Goal: Information Seeking & Learning: Learn about a topic

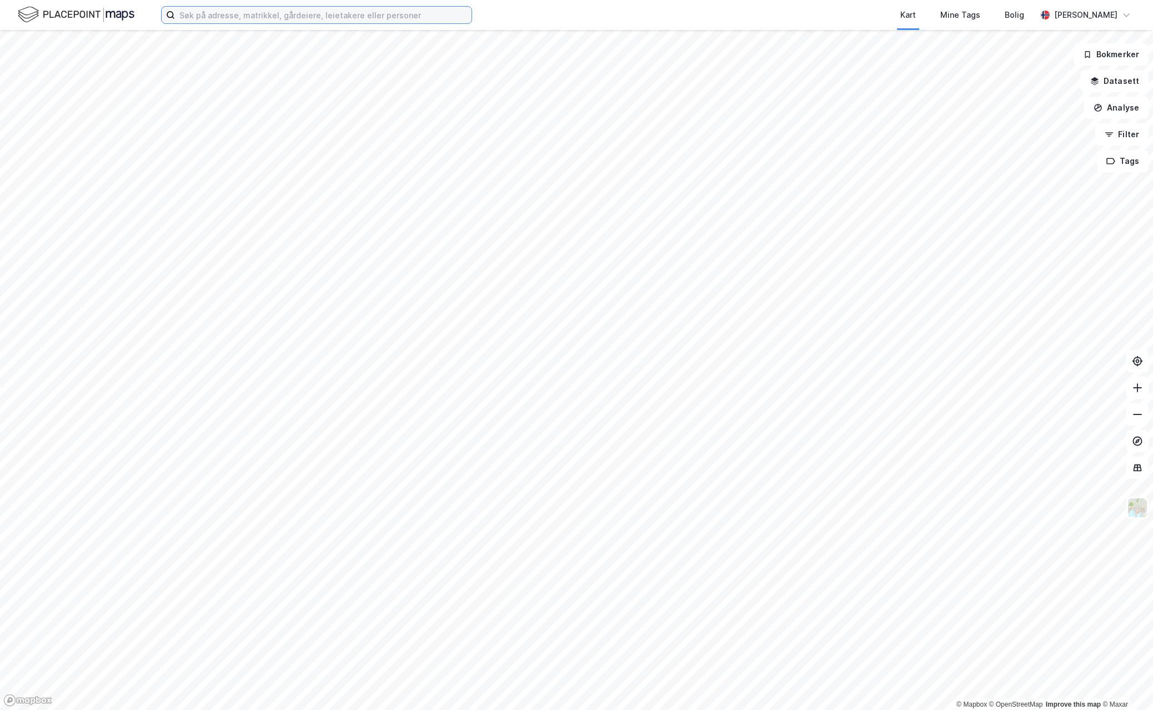
click at [313, 12] on input at bounding box center [323, 15] width 296 height 17
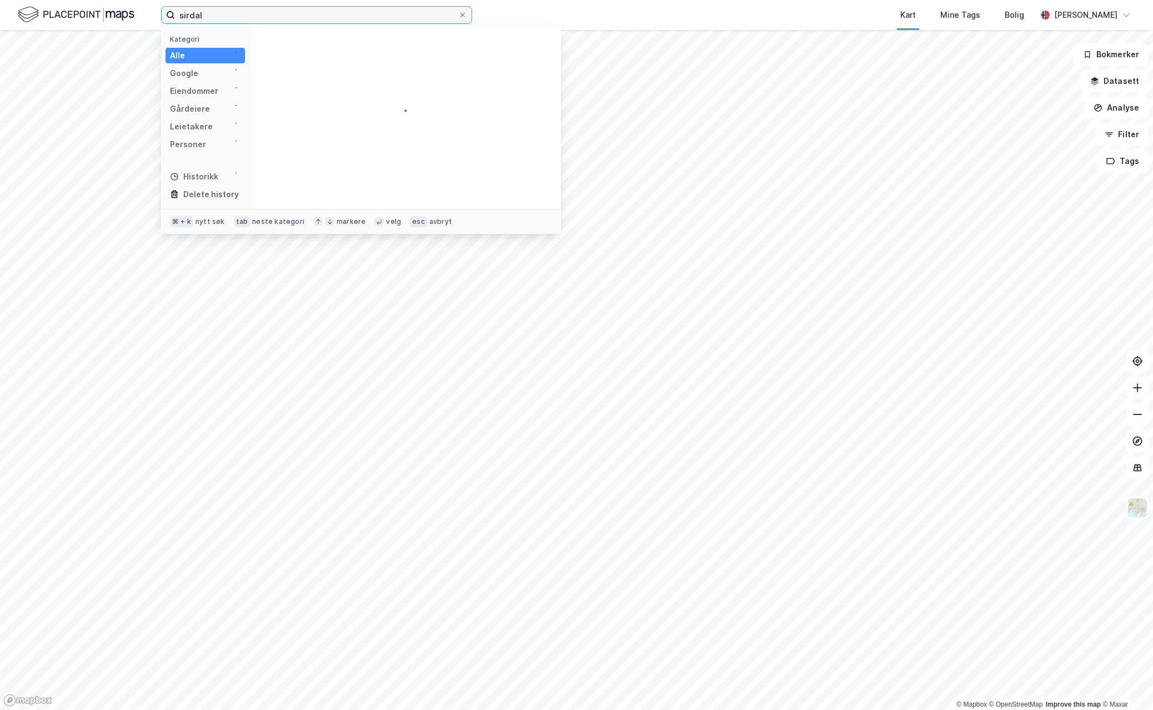
type input "sirdal"
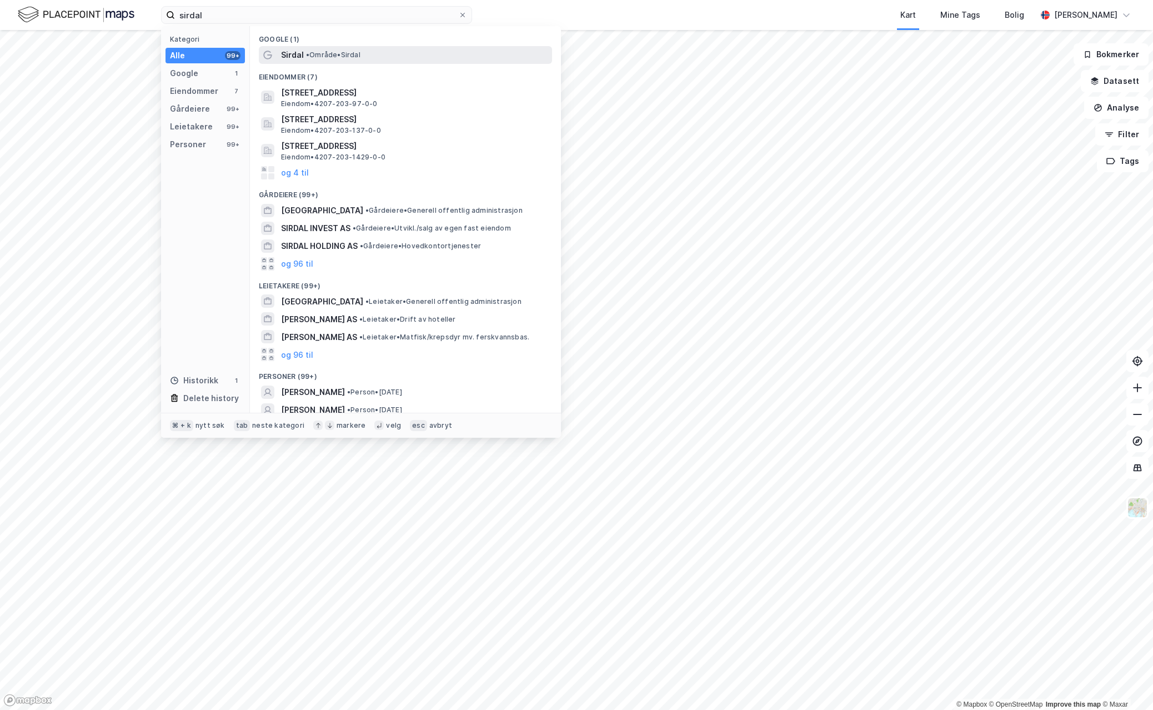
click at [392, 59] on div "Sirdal • Område • [GEOGRAPHIC_DATA]" at bounding box center [415, 54] width 269 height 13
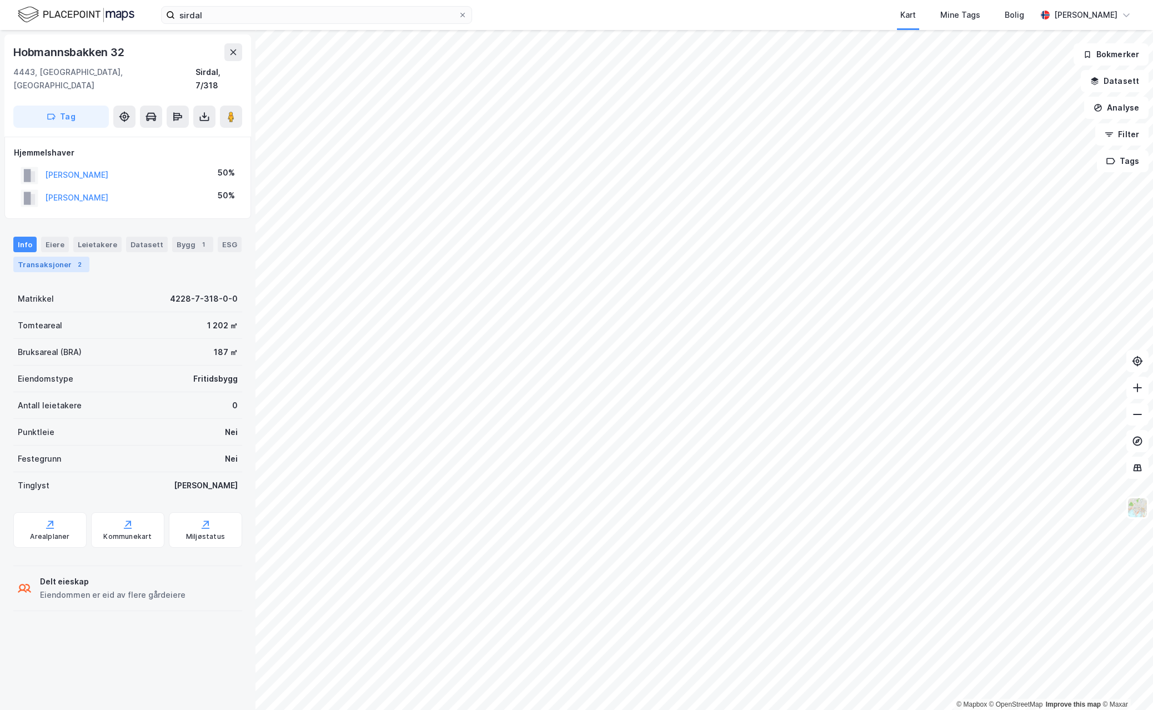
click at [52, 257] on div "Transaksjoner 2" at bounding box center [51, 265] width 76 height 16
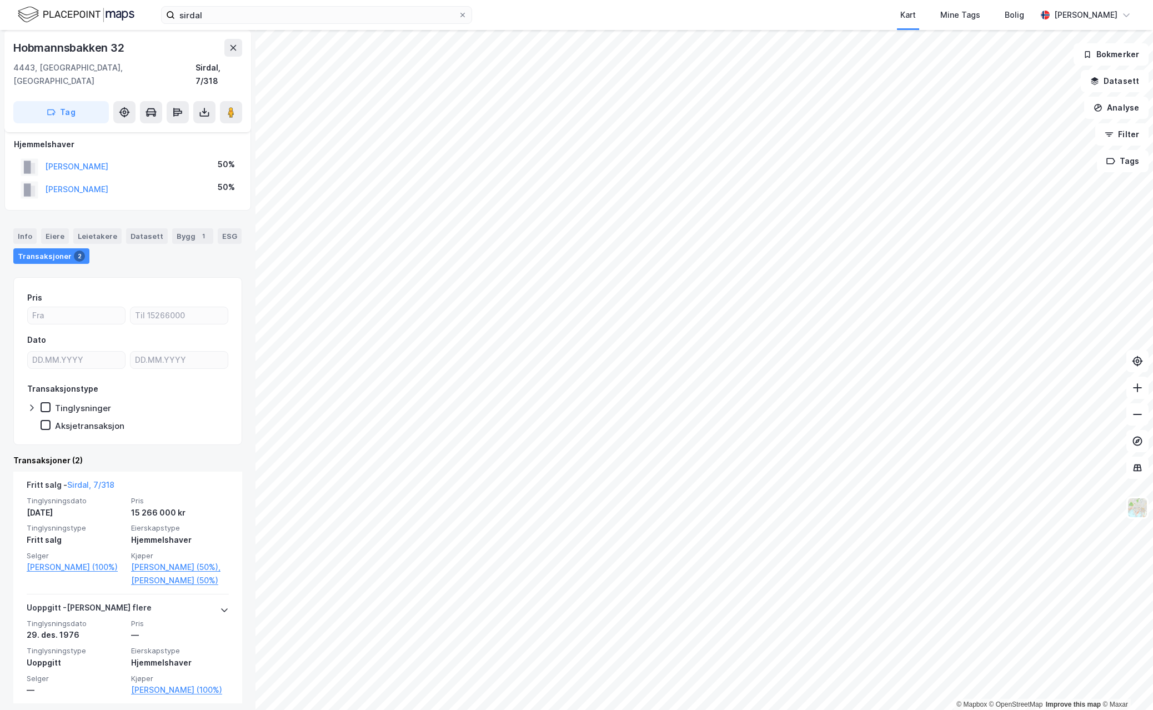
scroll to position [7, 0]
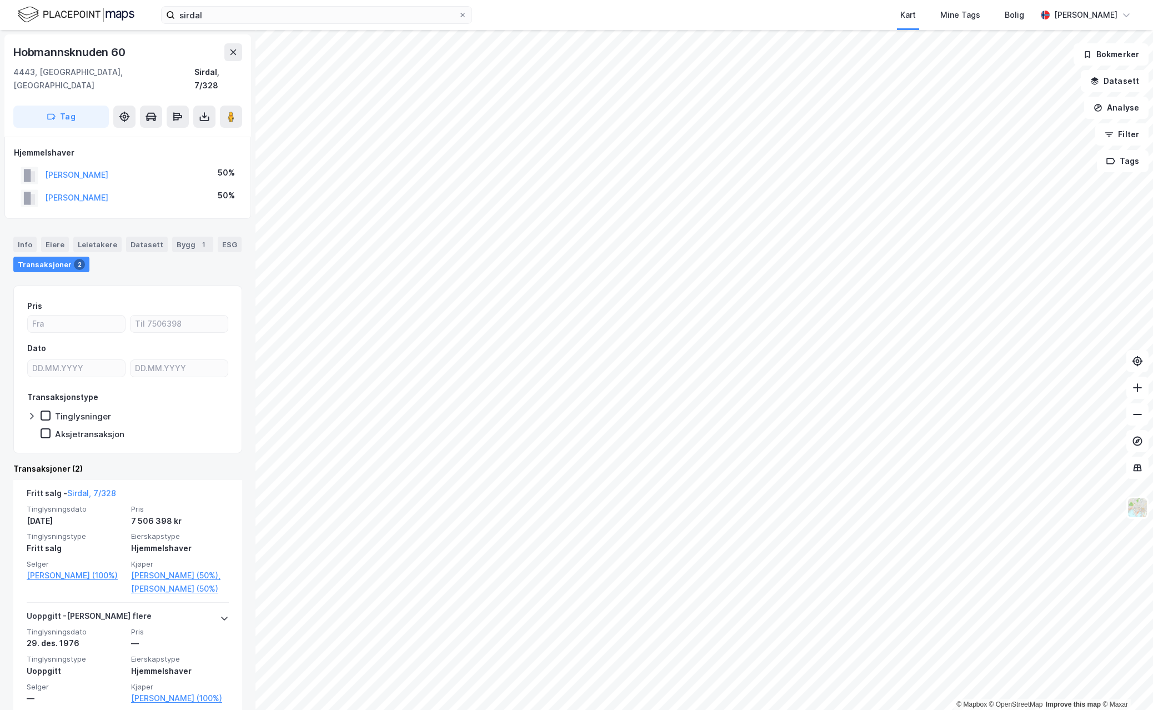
click at [436, 0] on html "sirdal Kart Mine Tags Bolig [PERSON_NAME] © Mapbox © OpenStreetMap Improve this…" at bounding box center [576, 355] width 1153 height 710
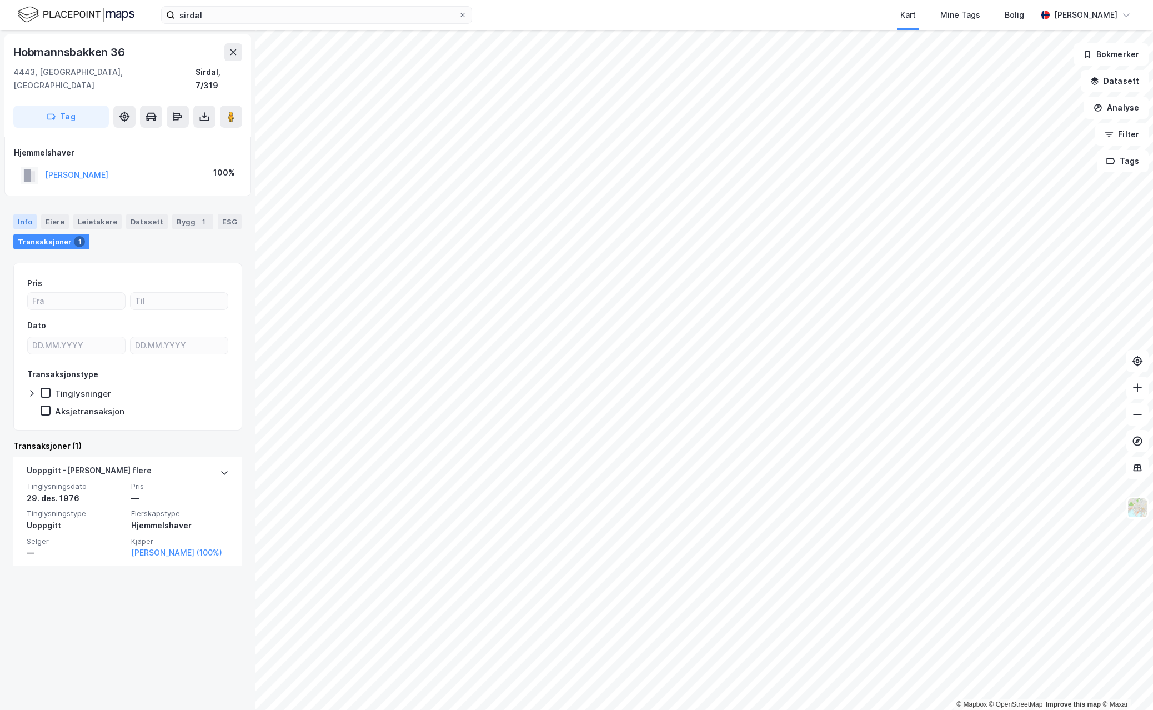
click at [23, 214] on div "Info" at bounding box center [24, 222] width 23 height 16
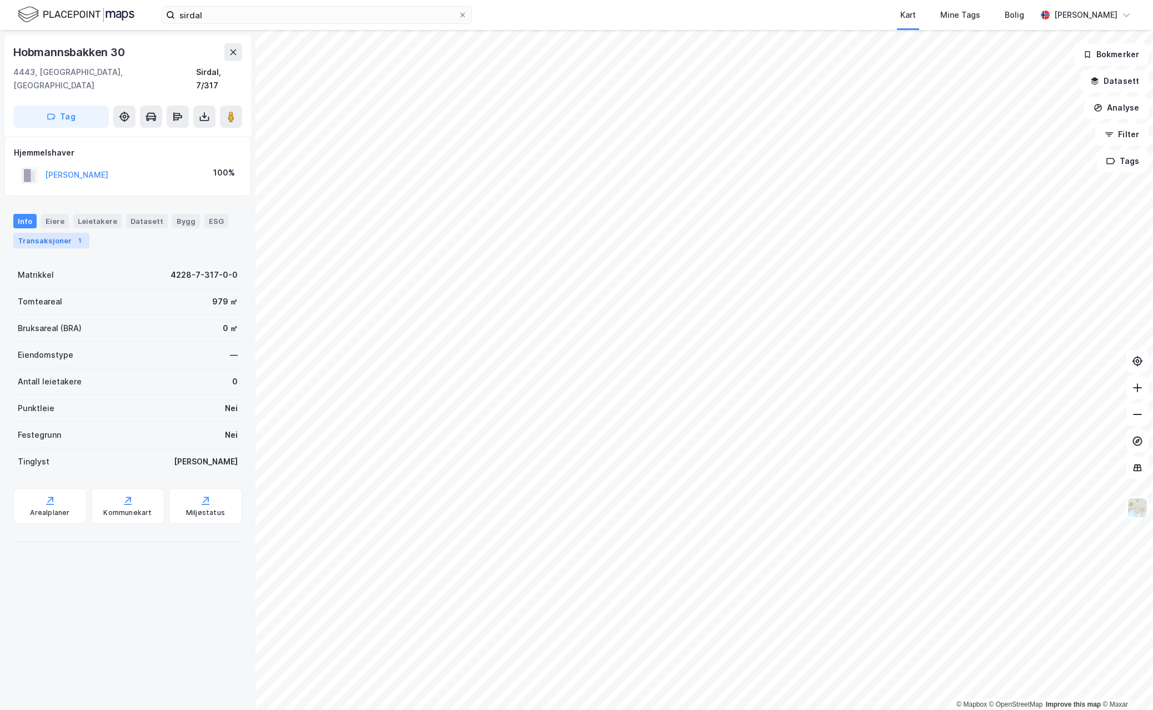
click at [44, 233] on div "Transaksjoner 1" at bounding box center [51, 241] width 76 height 16
